Goal: Navigation & Orientation: Find specific page/section

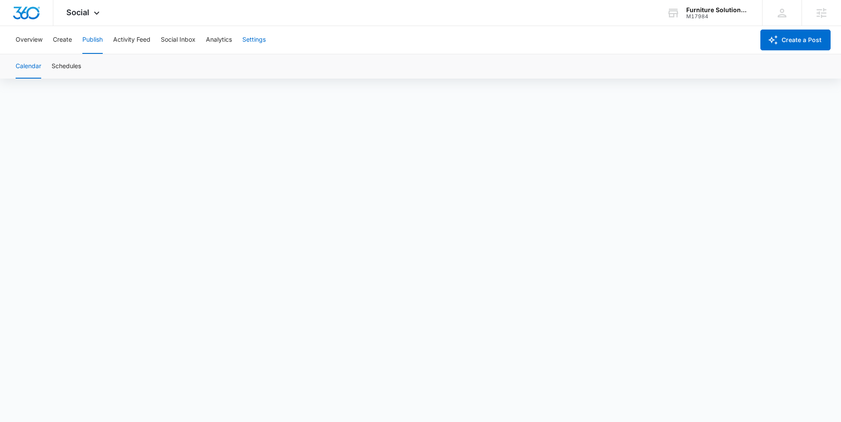
click at [246, 41] on button "Settings" at bounding box center [253, 40] width 23 height 28
click at [21, 39] on button "Overview" at bounding box center [29, 40] width 27 height 28
click at [62, 41] on button "Create" at bounding box center [62, 40] width 19 height 28
click at [87, 67] on button "Approvals" at bounding box center [84, 66] width 29 height 24
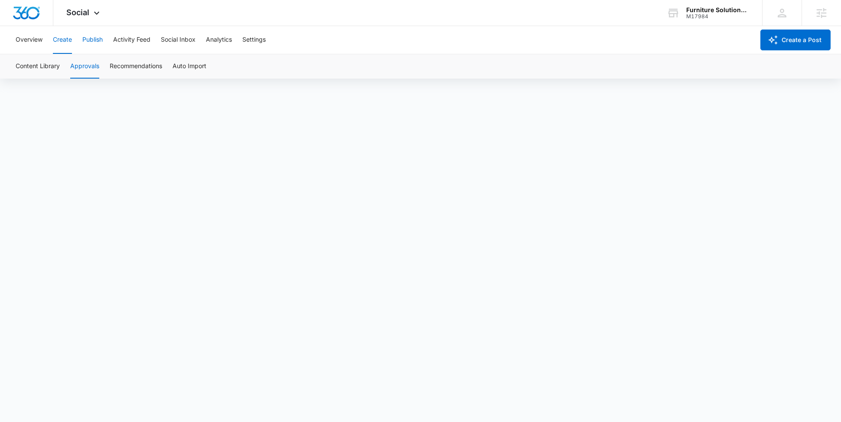
click at [93, 46] on button "Publish" at bounding box center [92, 40] width 20 height 28
click at [60, 63] on button "Schedules" at bounding box center [66, 66] width 29 height 24
click at [29, 66] on button "Calendar" at bounding box center [29, 66] width 26 height 24
click at [63, 60] on button "Schedules" at bounding box center [66, 66] width 29 height 24
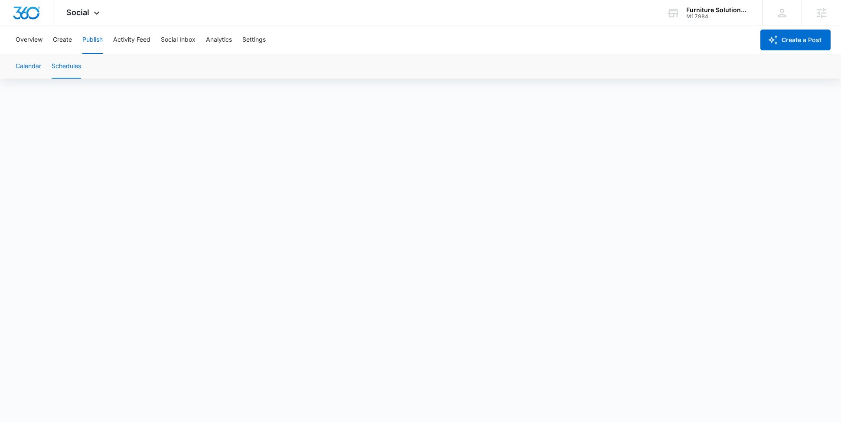
click at [39, 74] on button "Calendar" at bounding box center [29, 66] width 26 height 24
click at [72, 69] on button "Schedules" at bounding box center [66, 66] width 29 height 24
click at [20, 63] on button "Calendar" at bounding box center [29, 66] width 26 height 24
click at [23, 63] on button "Calendar" at bounding box center [29, 66] width 26 height 24
click at [61, 63] on button "Schedules" at bounding box center [66, 66] width 29 height 24
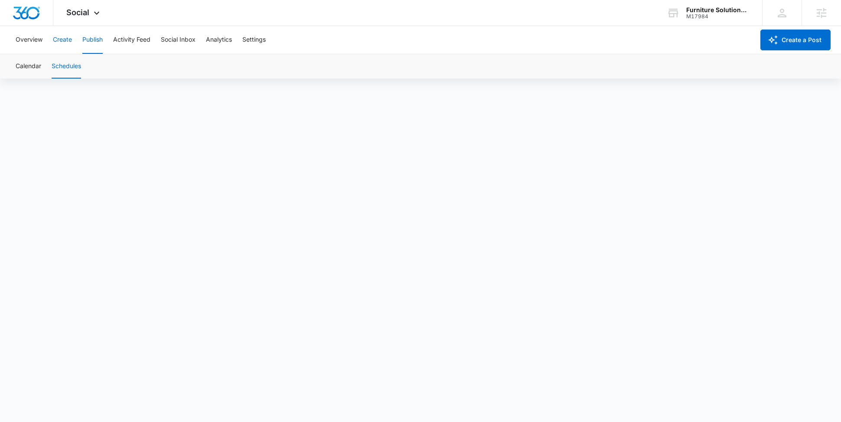
click at [62, 36] on button "Create" at bounding box center [62, 40] width 19 height 28
click at [389, 50] on div "Overview Create Publish Activity Feed Social Inbox Analytics Settings" at bounding box center [382, 40] width 744 height 28
click at [90, 40] on button "Publish" at bounding box center [92, 40] width 20 height 28
click at [56, 40] on button "Create" at bounding box center [62, 40] width 19 height 28
click at [67, 40] on button "Create" at bounding box center [62, 40] width 19 height 28
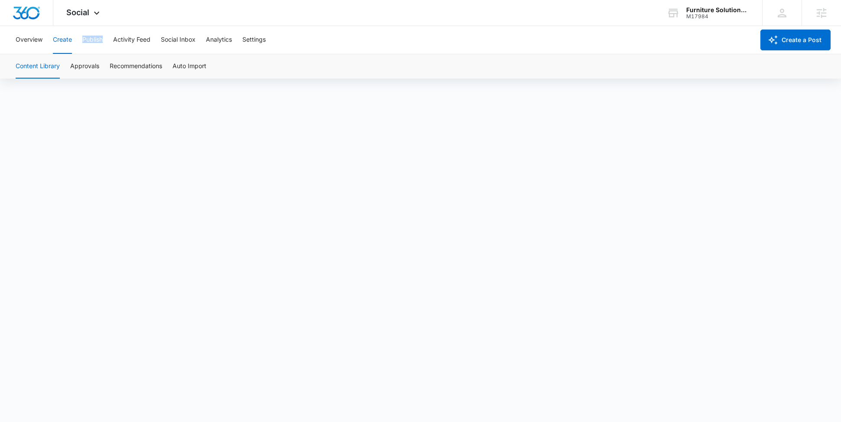
click at [95, 37] on button "Publish" at bounding box center [92, 40] width 20 height 28
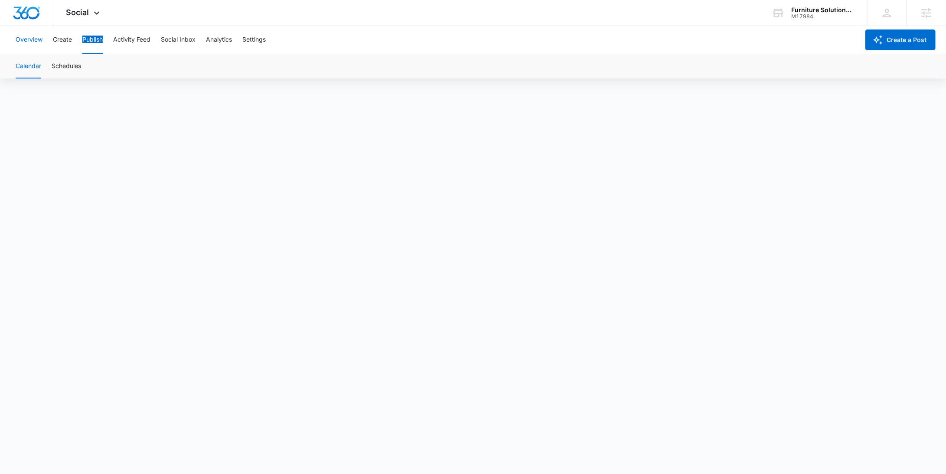
click at [26, 39] on button "Overview" at bounding box center [29, 40] width 27 height 28
